Goal: Find specific page/section: Find specific page/section

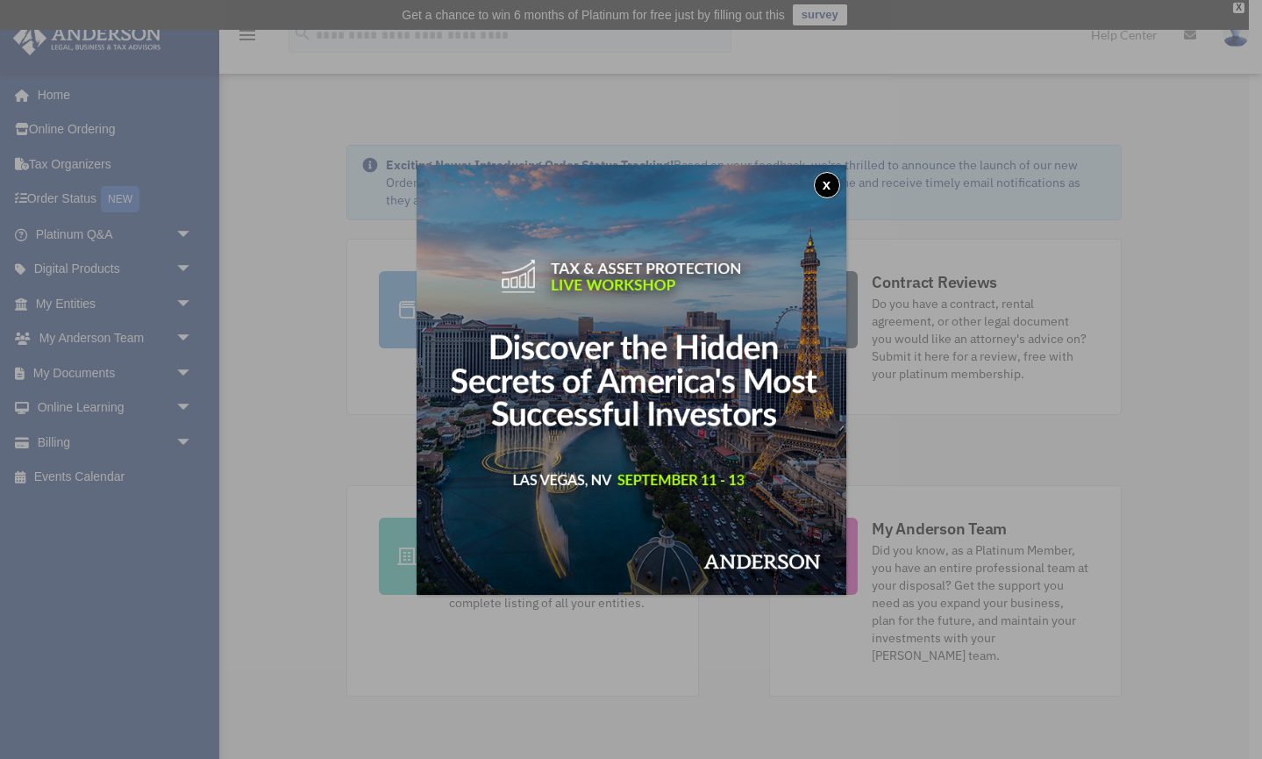
click at [831, 182] on button "x" at bounding box center [827, 185] width 26 height 26
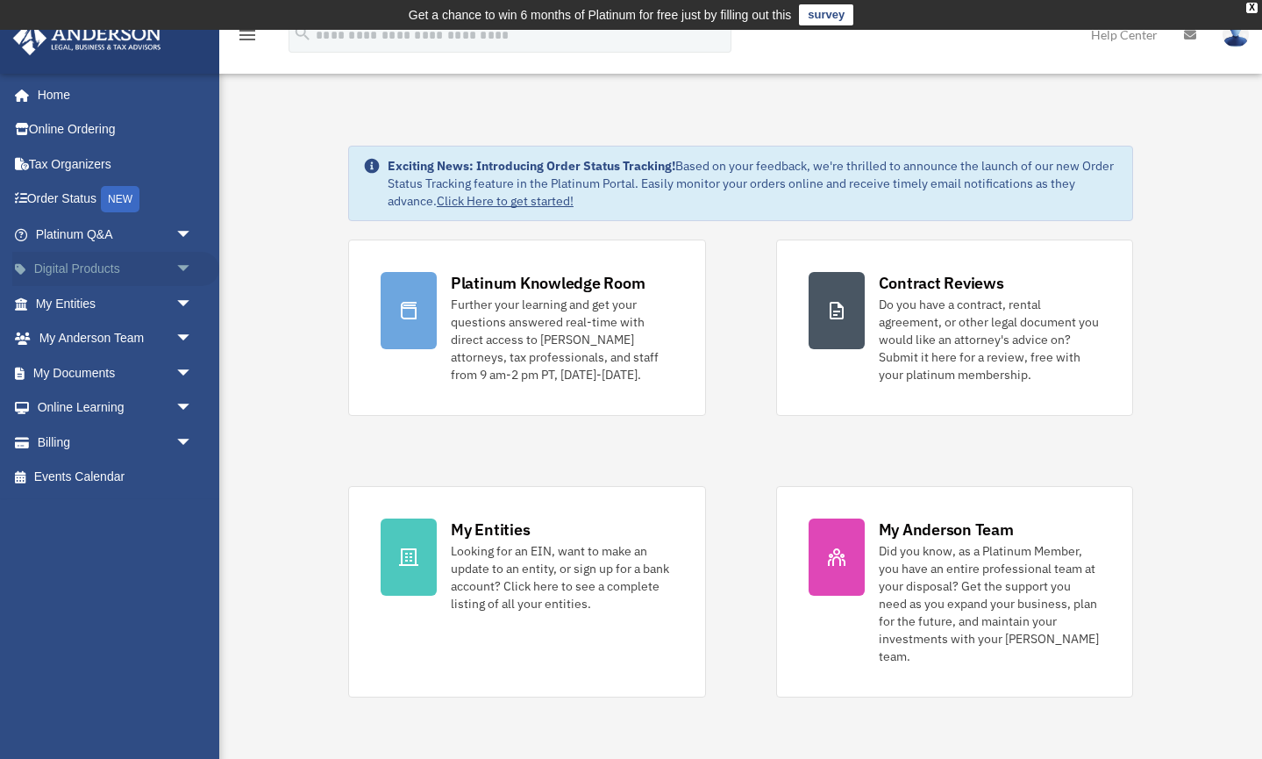
click at [112, 260] on link "Digital Products arrow_drop_down" at bounding box center [115, 269] width 207 height 35
click at [189, 268] on span "arrow_drop_down" at bounding box center [192, 270] width 35 height 36
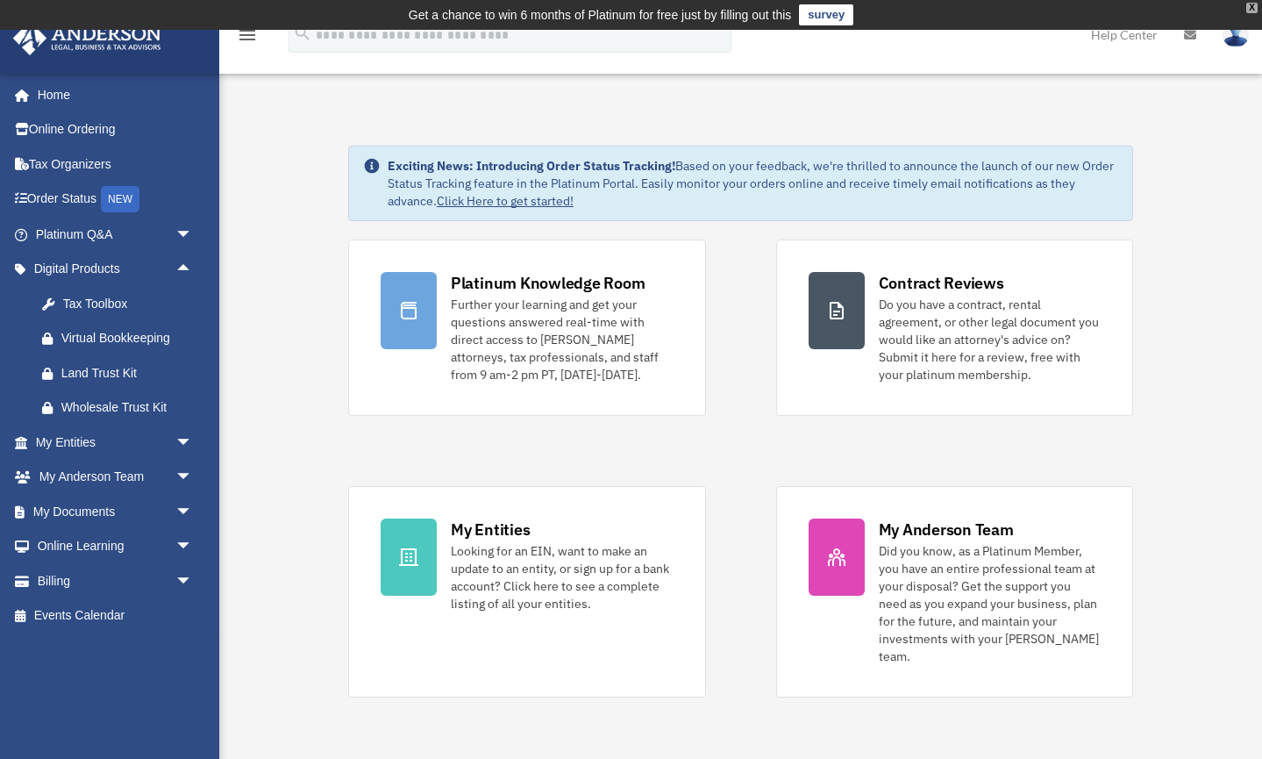
click at [1254, 8] on div "X" at bounding box center [1251, 8] width 11 height 11
click at [245, 38] on icon "menu" at bounding box center [247, 35] width 21 height 21
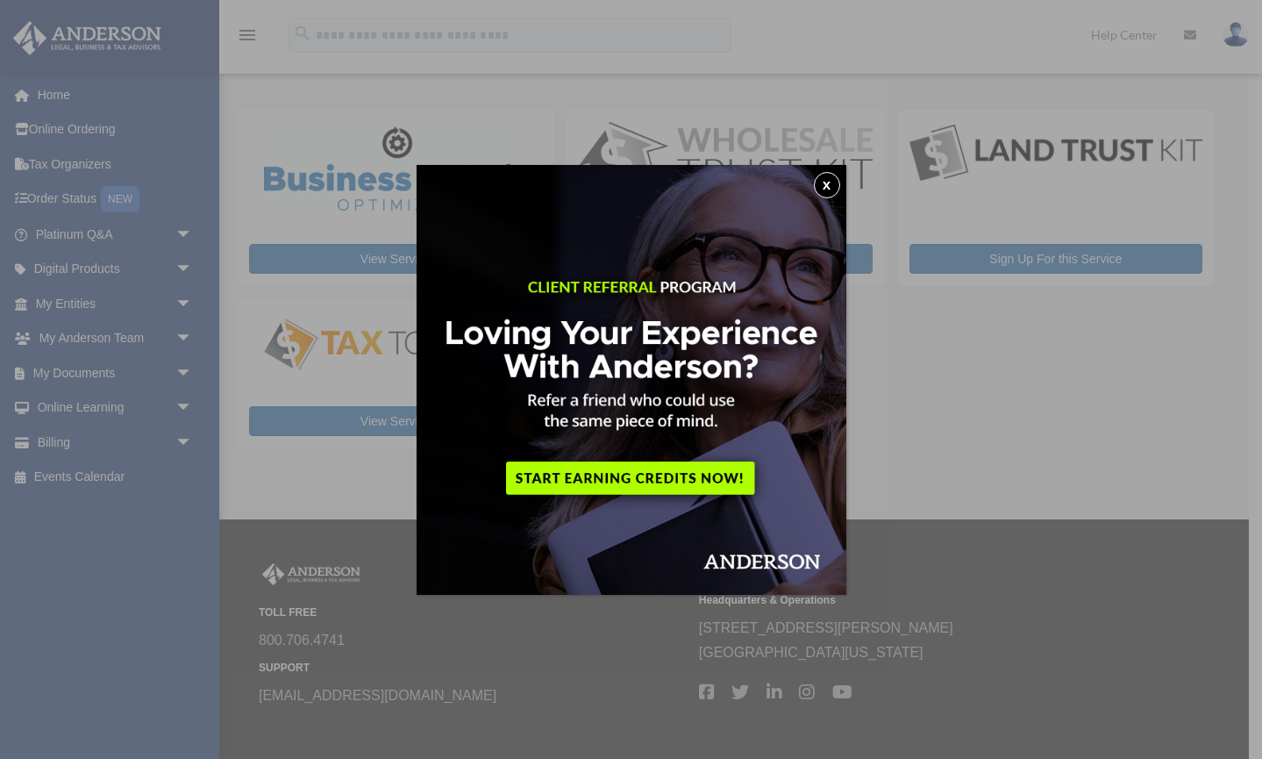
click at [830, 187] on button "x" at bounding box center [827, 185] width 26 height 26
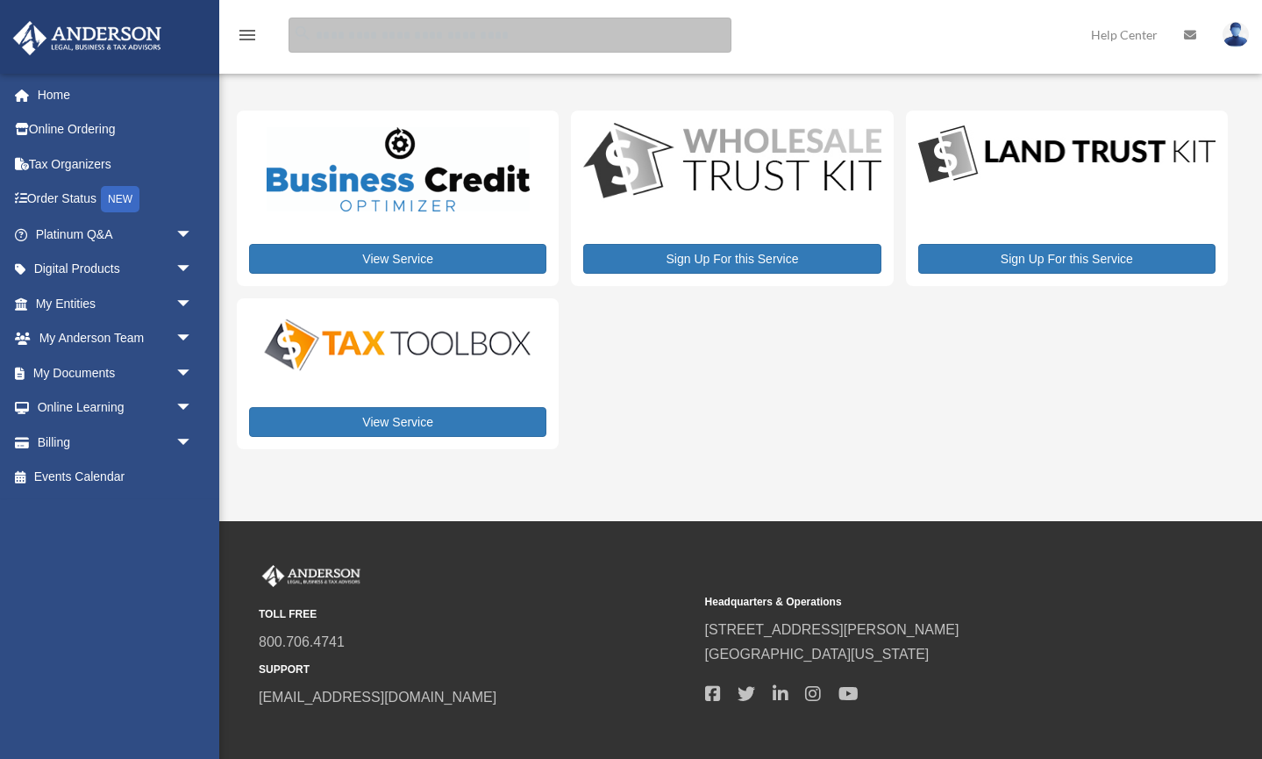
click at [417, 35] on input "search" at bounding box center [510, 35] width 443 height 35
type input "**********"
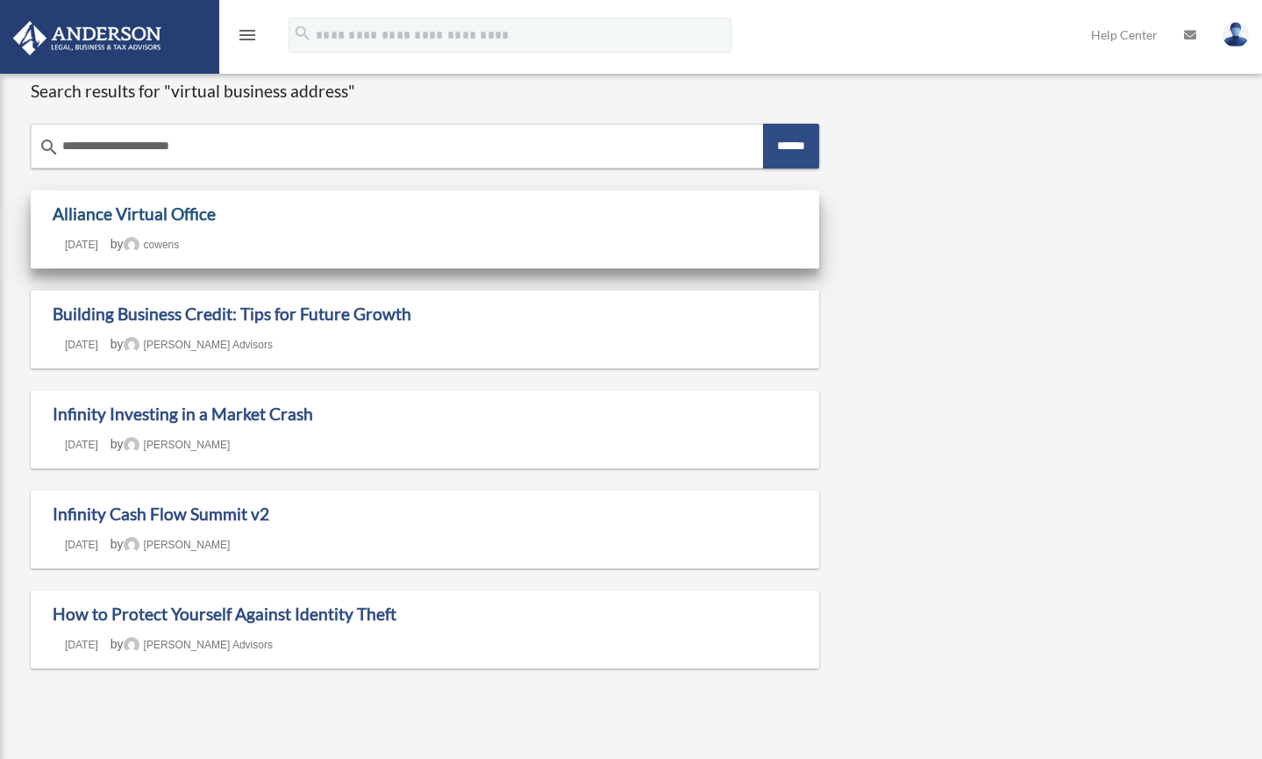
click at [111, 213] on link "Alliance Virtual Office" at bounding box center [134, 214] width 163 height 20
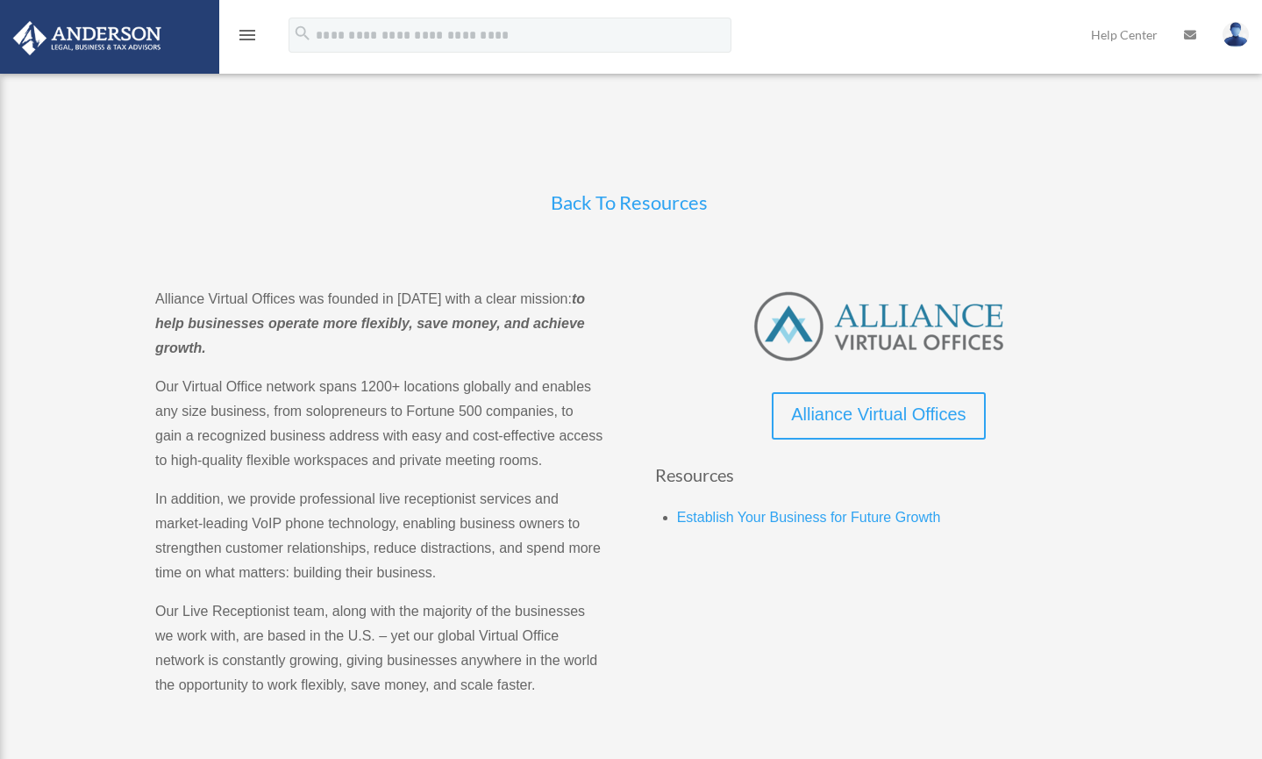
scroll to position [0, 1]
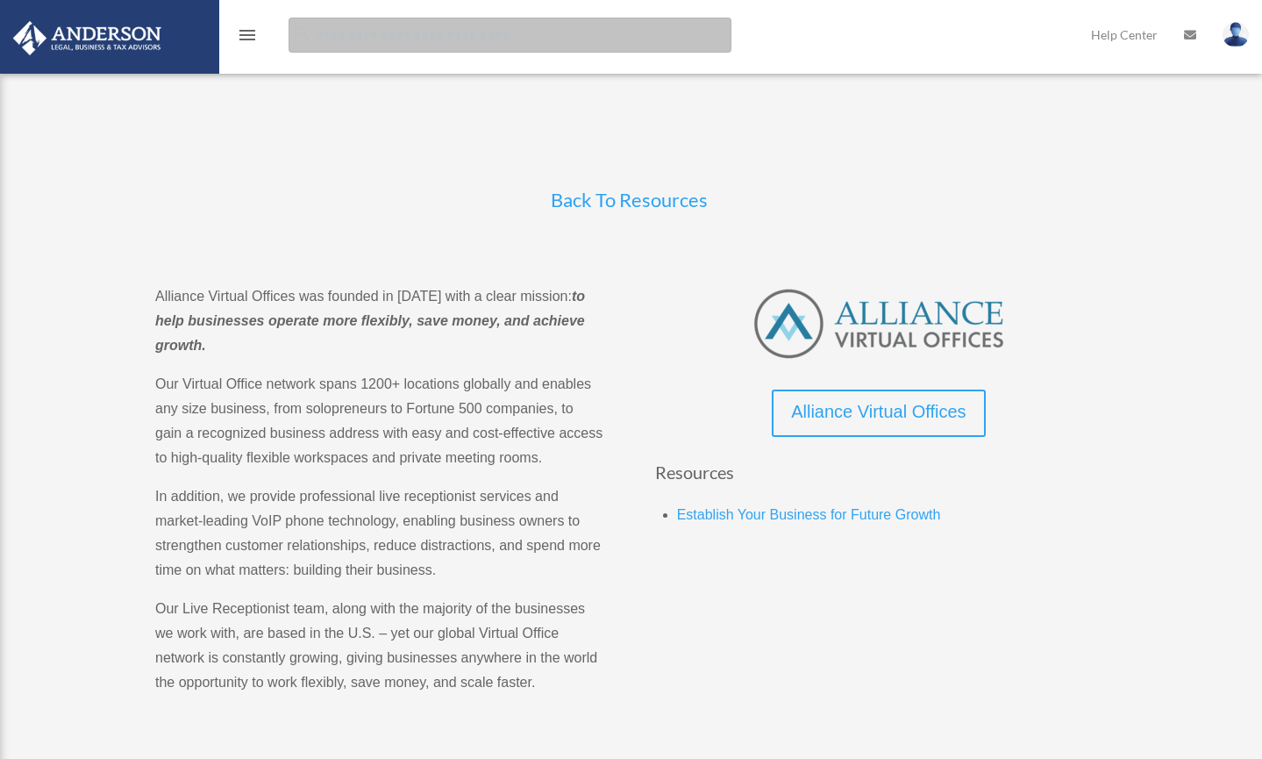
click at [491, 36] on input "search" at bounding box center [510, 35] width 443 height 35
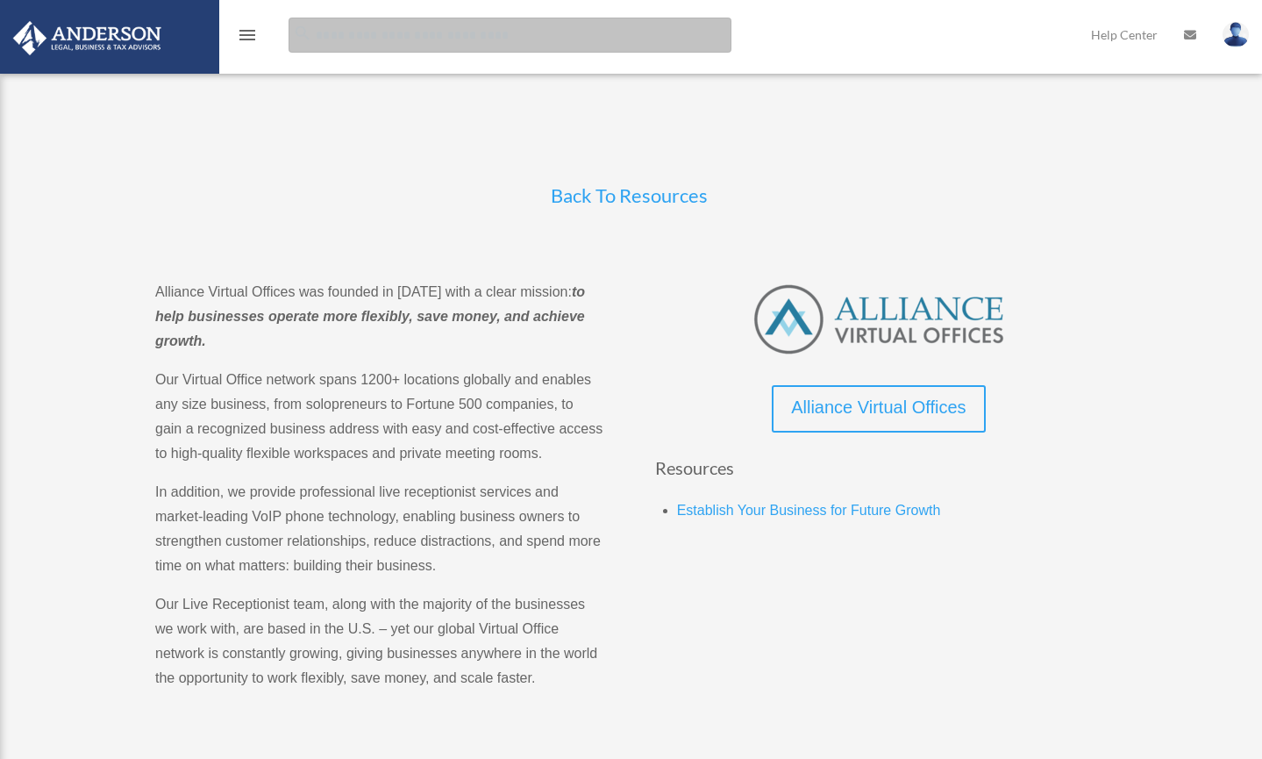
scroll to position [7, 0]
type input "**********"
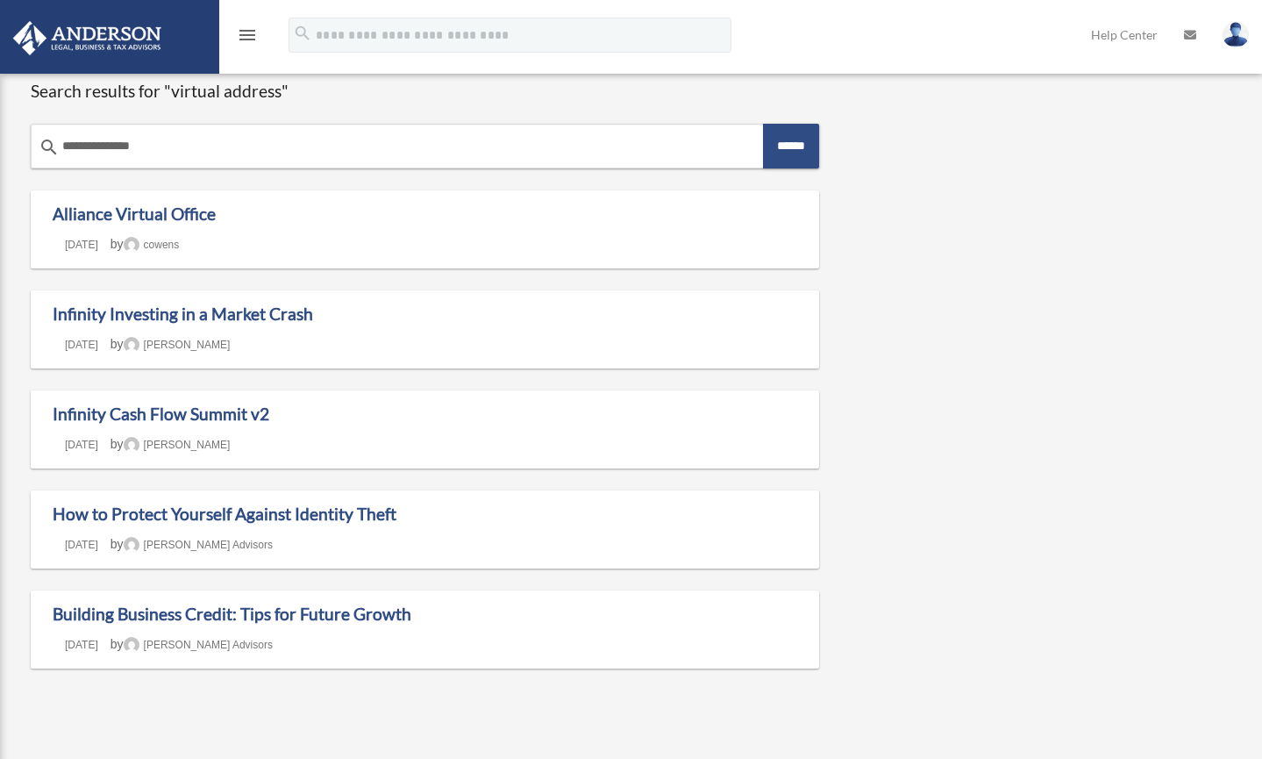
click at [94, 37] on img at bounding box center [87, 38] width 159 height 34
click at [1238, 36] on img at bounding box center [1236, 34] width 26 height 25
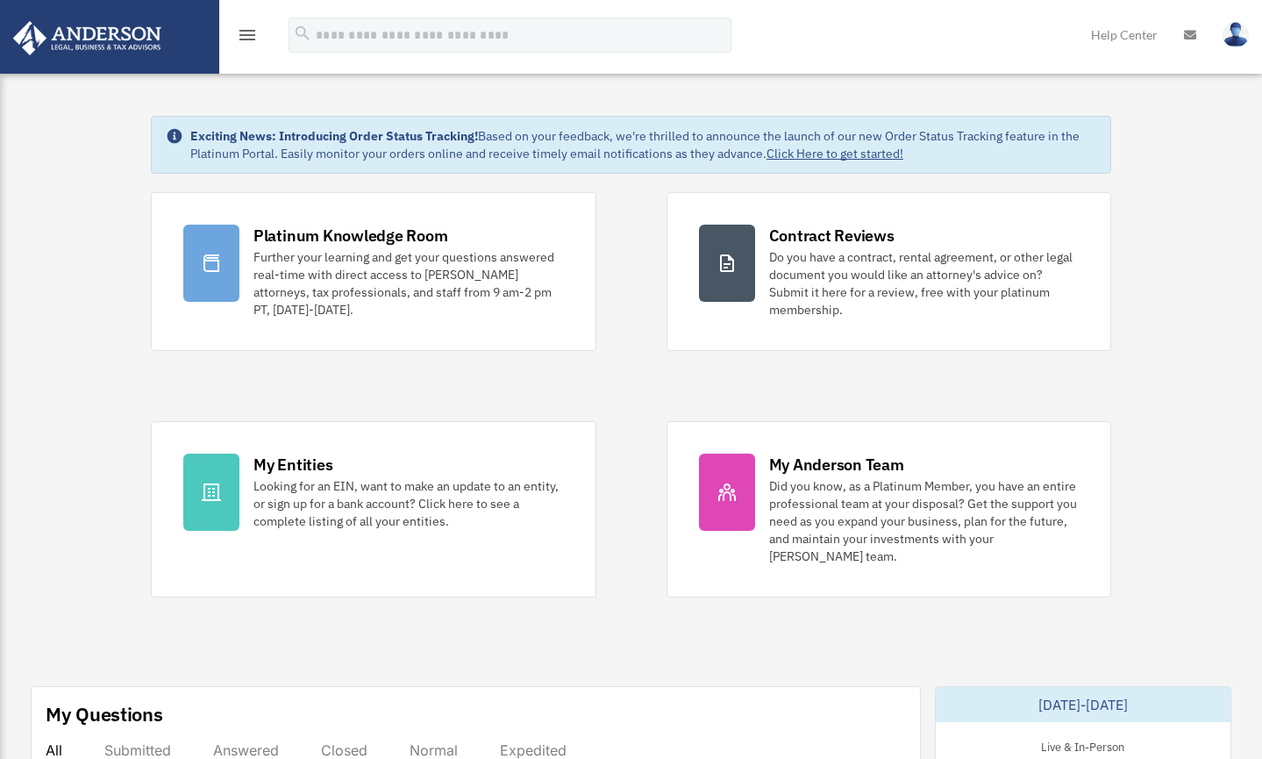
click at [1236, 40] on img at bounding box center [1236, 34] width 26 height 25
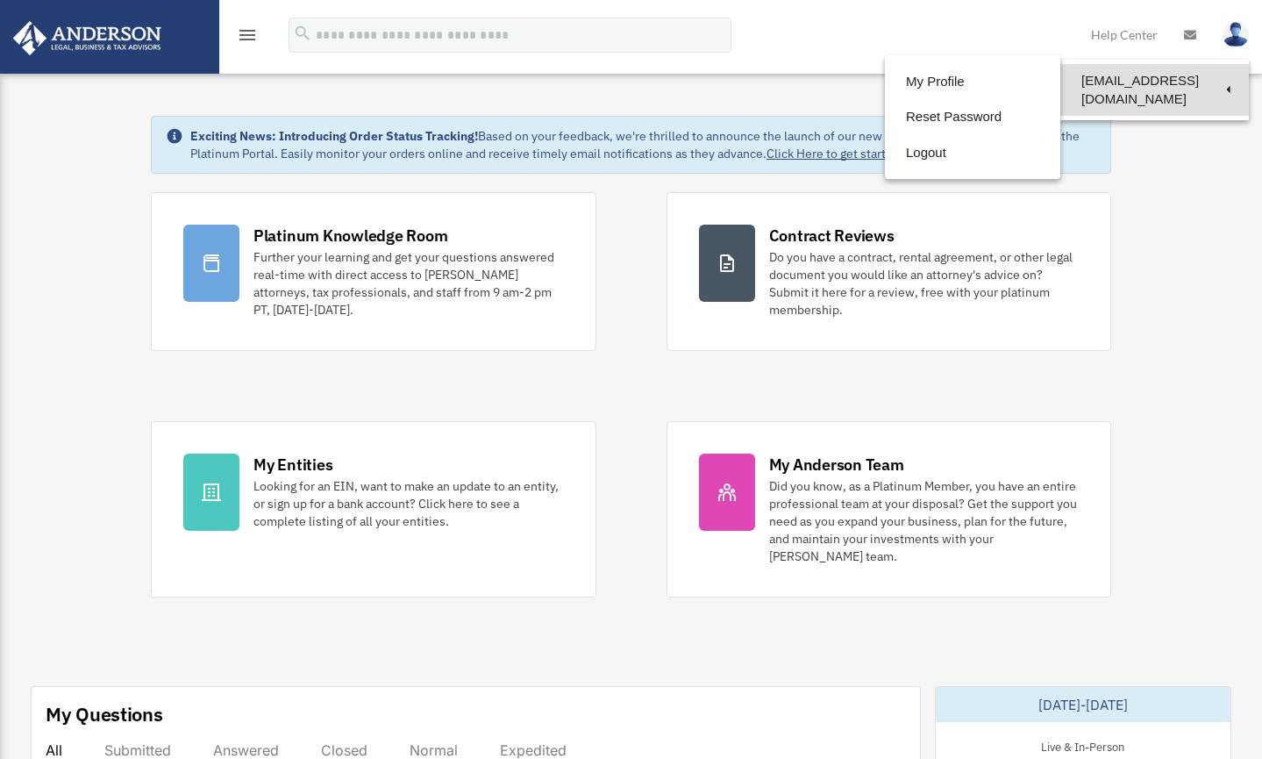
click at [1174, 81] on link "[EMAIL_ADDRESS][DOMAIN_NAME]" at bounding box center [1154, 90] width 189 height 52
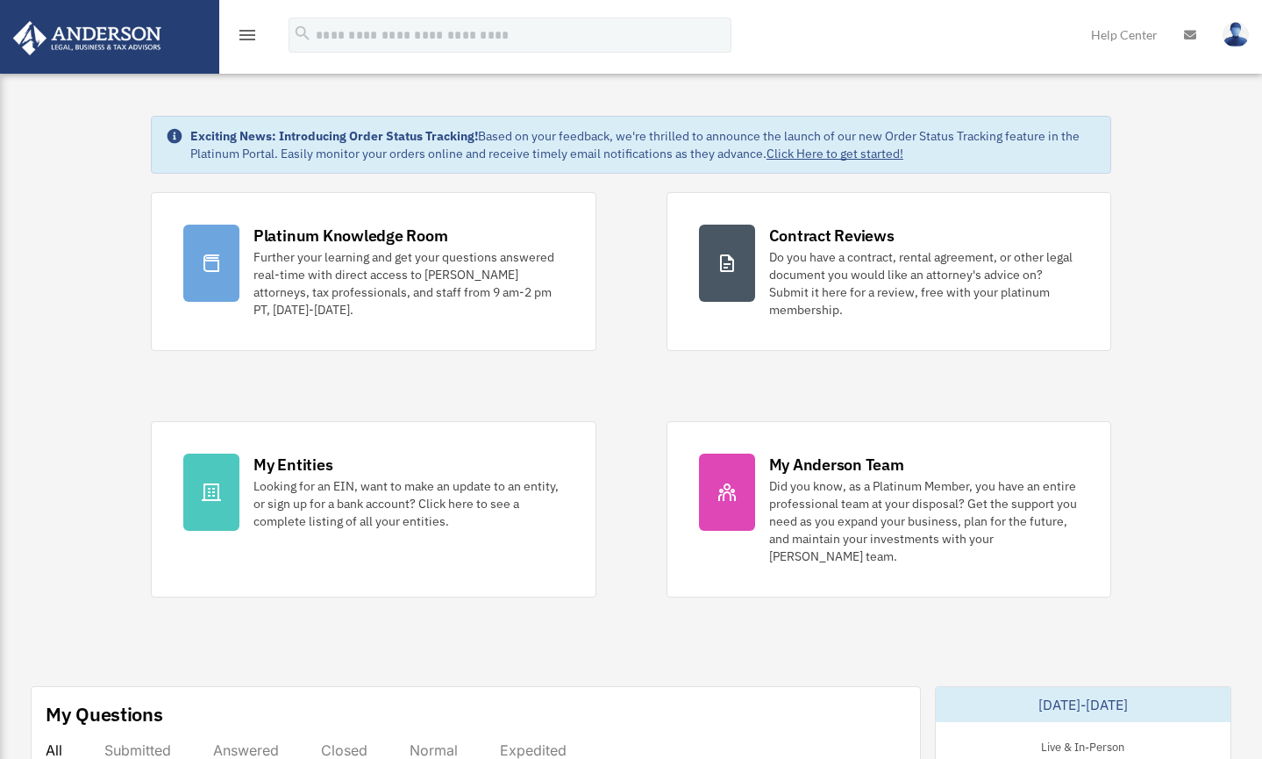
click at [910, 154] on div "Exciting News: Introducing Order Status Tracking! Based on your feedback, we're…" at bounding box center [643, 144] width 906 height 35
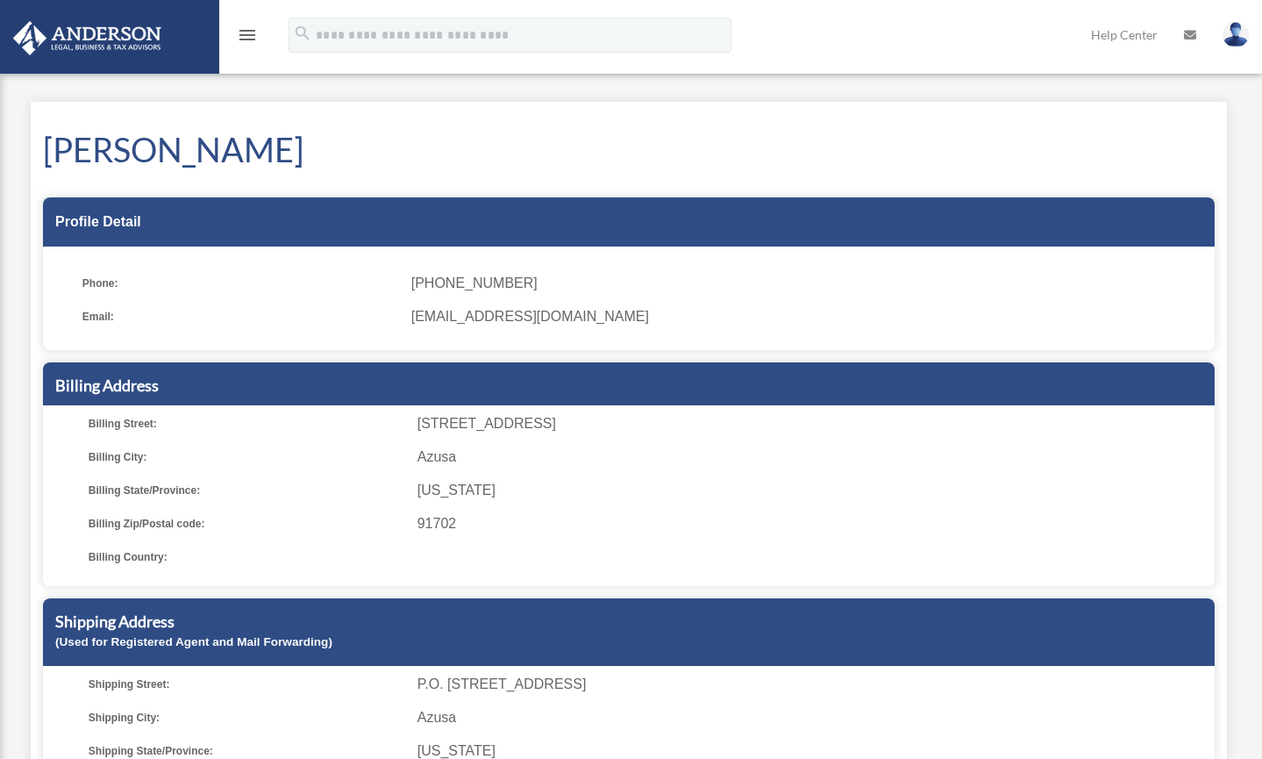
click at [1235, 43] on img at bounding box center [1236, 34] width 26 height 25
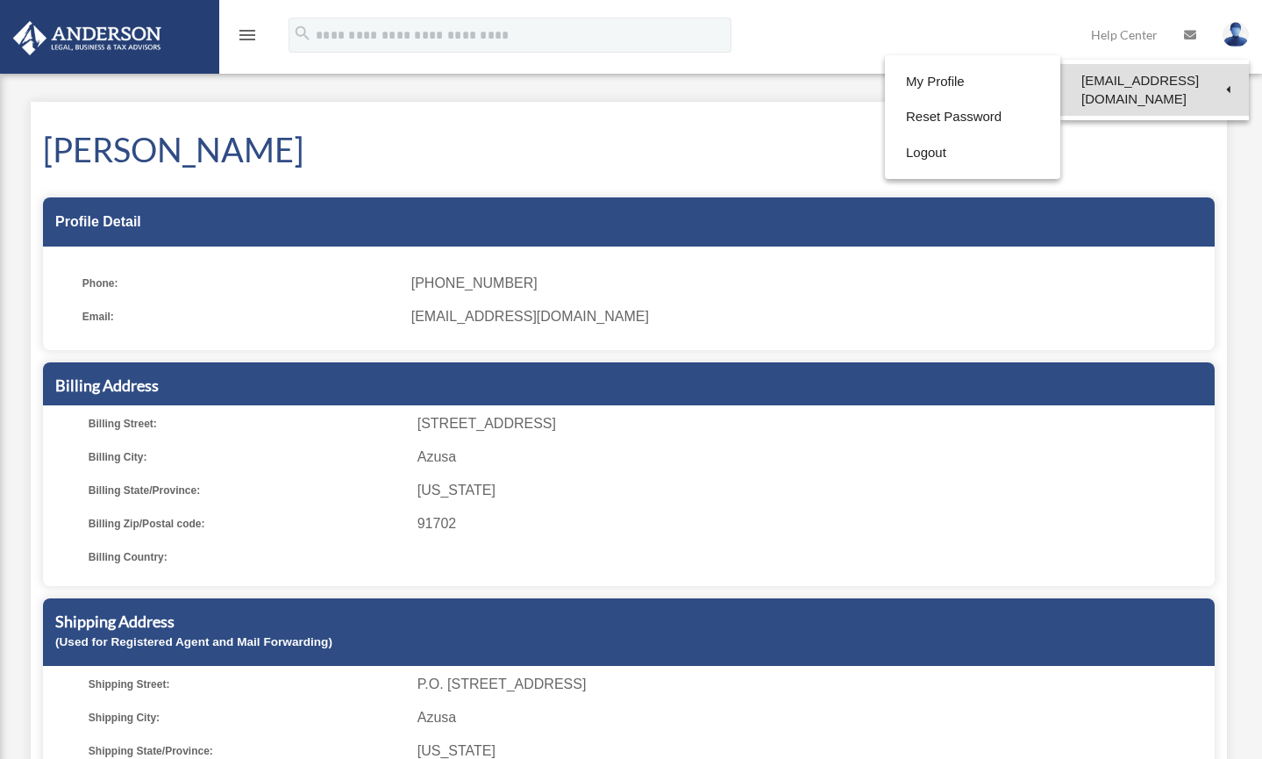
click at [1152, 83] on link "[EMAIL_ADDRESS][DOMAIN_NAME]" at bounding box center [1154, 90] width 189 height 52
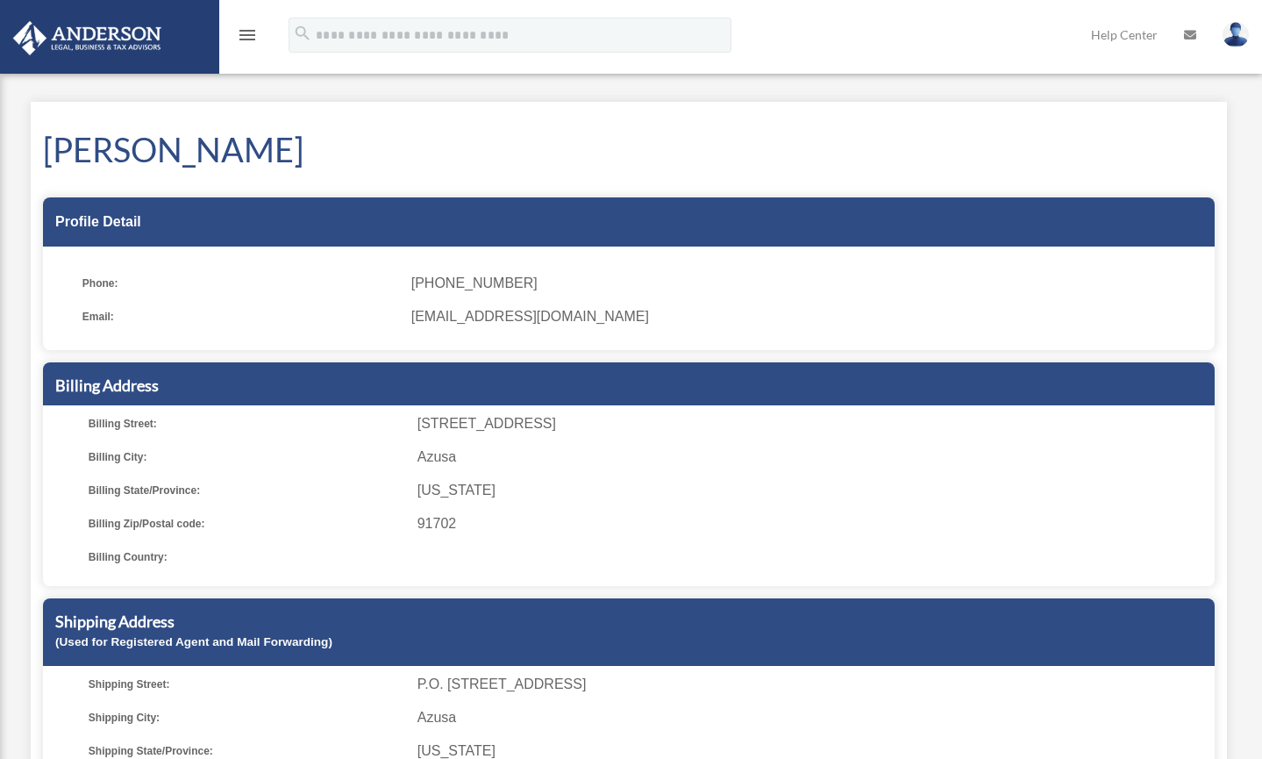
click at [903, 149] on h1 "Richard Laezman" at bounding box center [629, 149] width 1172 height 46
click at [1233, 37] on img at bounding box center [1236, 34] width 26 height 25
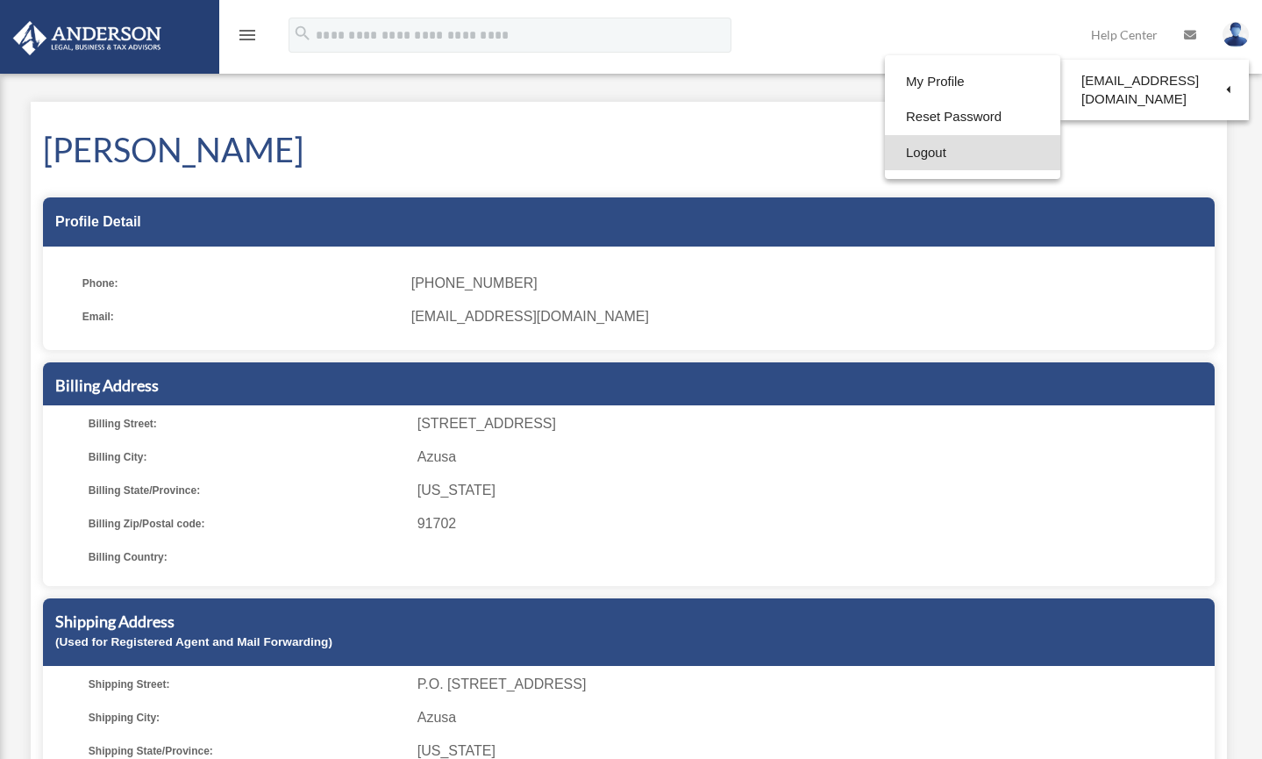
click at [908, 151] on link "Logout" at bounding box center [972, 153] width 175 height 36
